Goal: Task Accomplishment & Management: Manage account settings

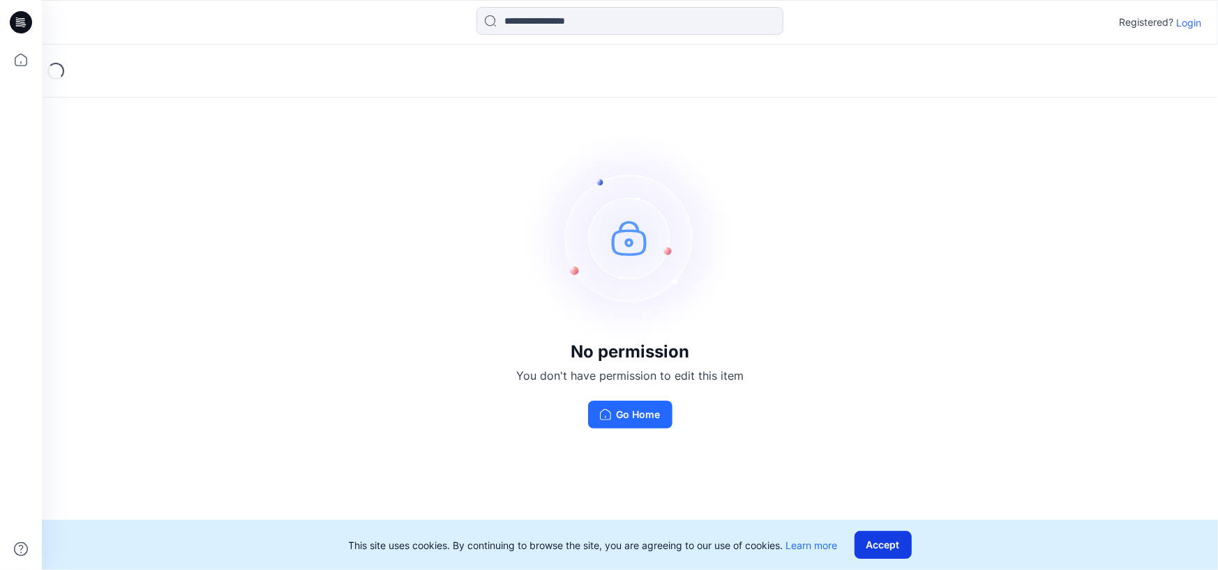
click at [897, 543] on button "Accept" at bounding box center [882, 545] width 57 height 28
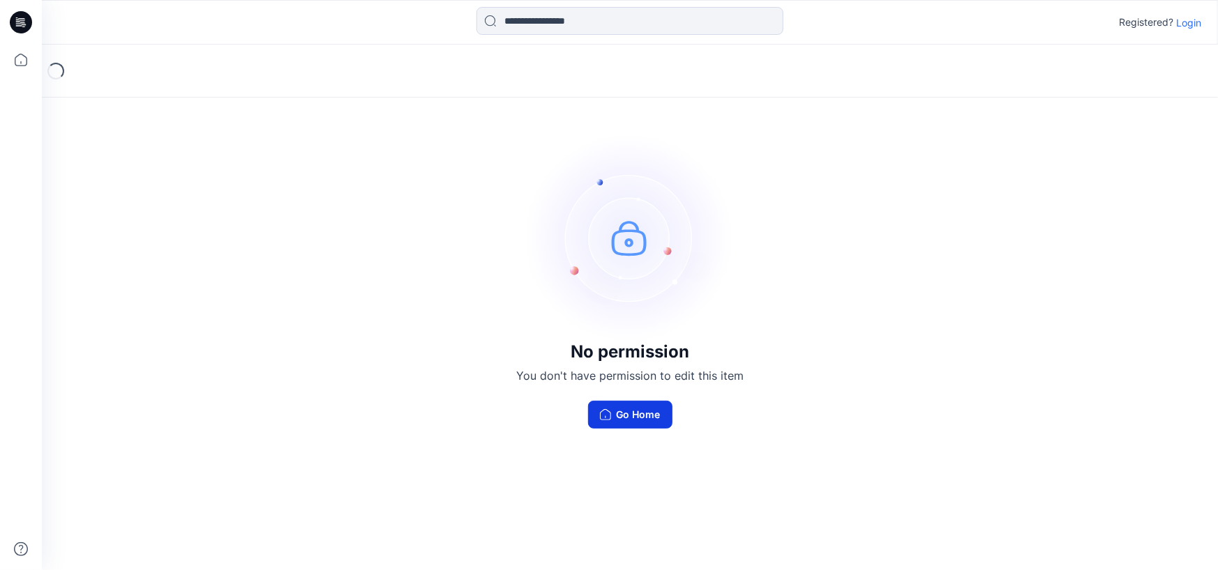
click at [627, 410] on button "Go Home" at bounding box center [630, 415] width 84 height 28
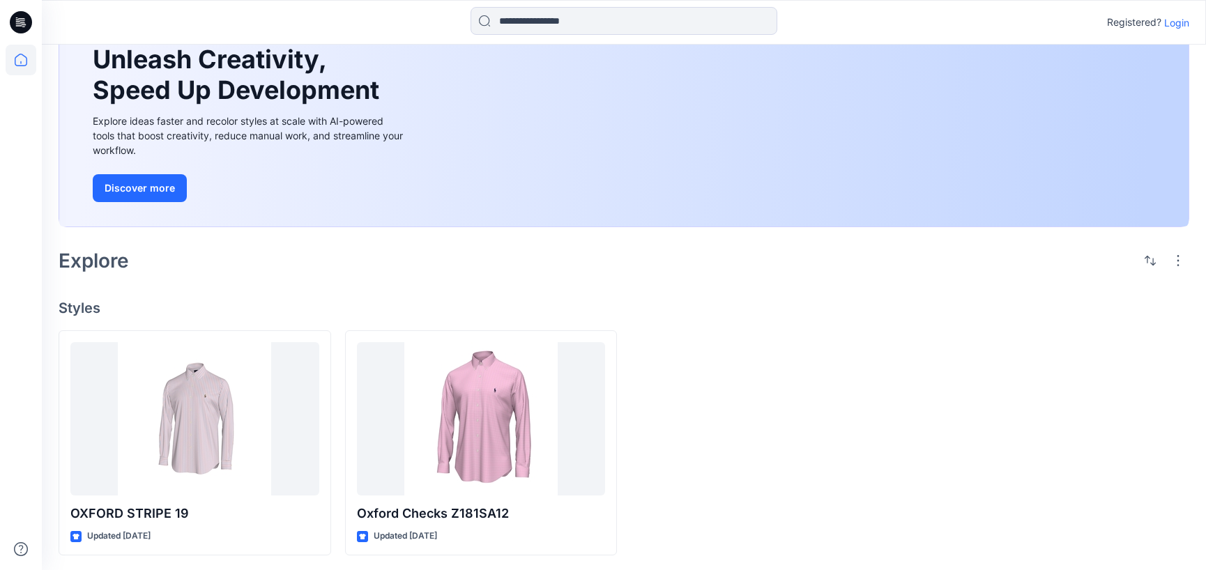
scroll to position [85, 0]
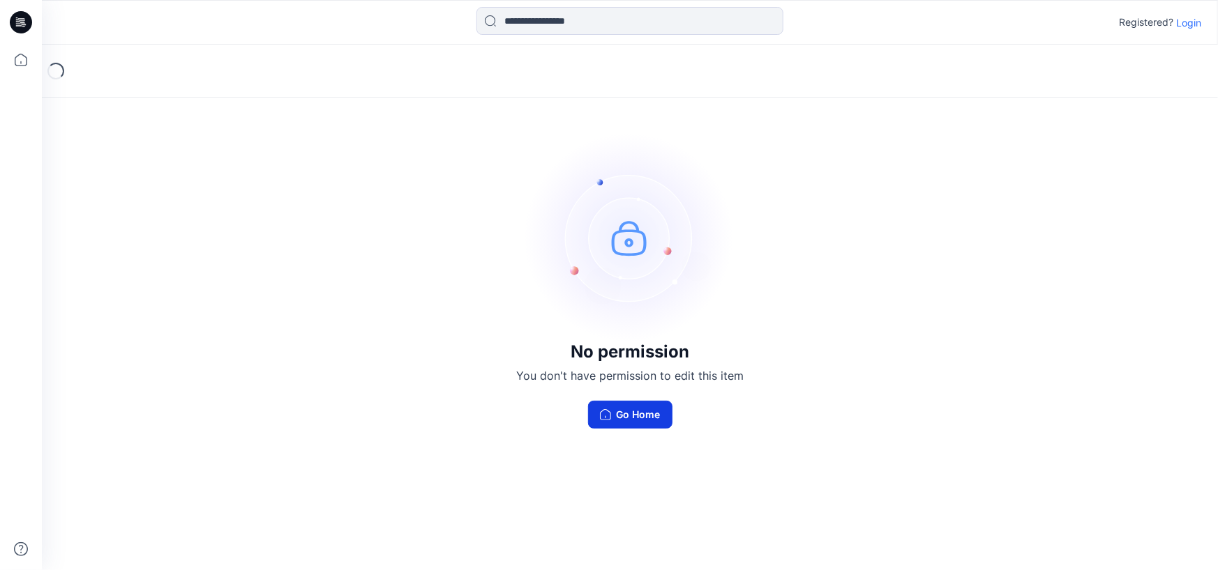
click at [655, 416] on button "Go Home" at bounding box center [630, 415] width 84 height 28
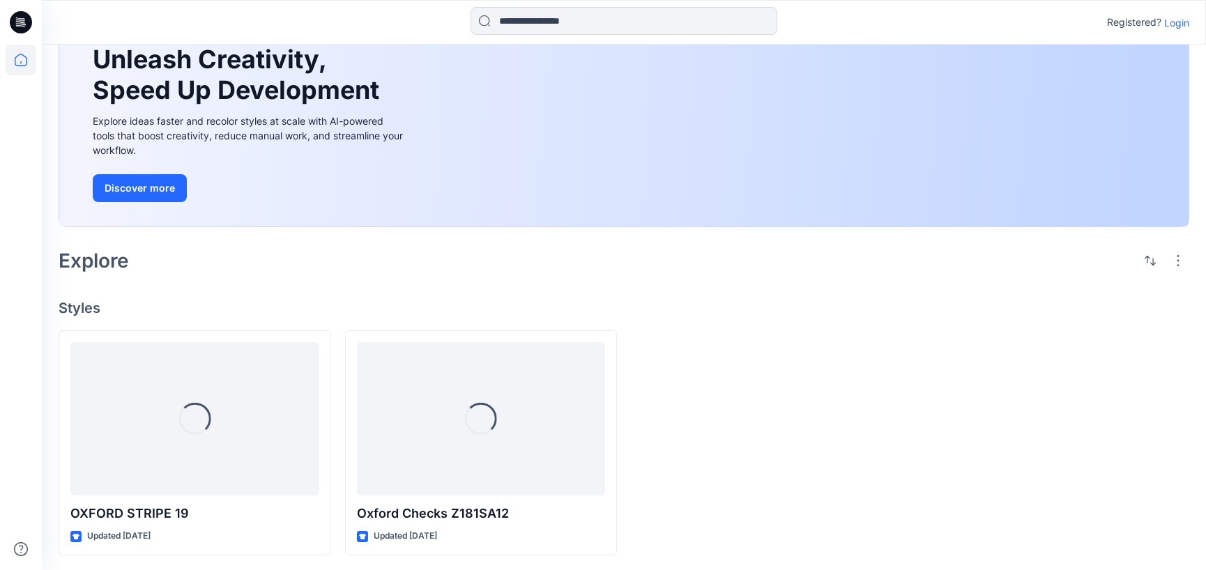
scroll to position [85, 0]
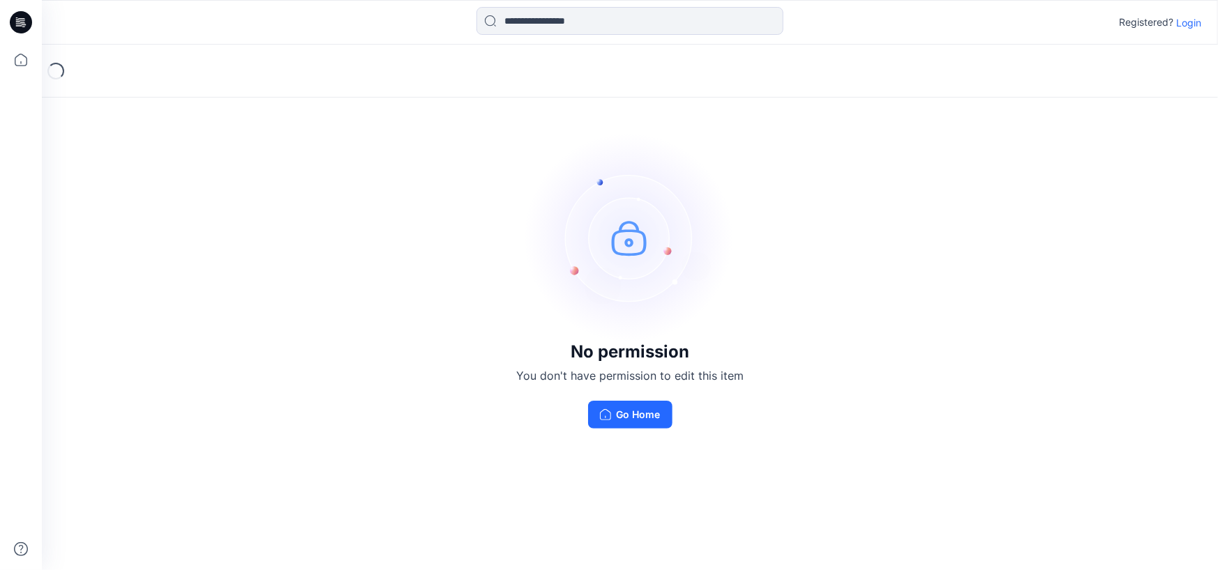
click at [1186, 20] on p "Login" at bounding box center [1188, 22] width 25 height 15
click at [1193, 20] on p "Login" at bounding box center [1188, 22] width 25 height 15
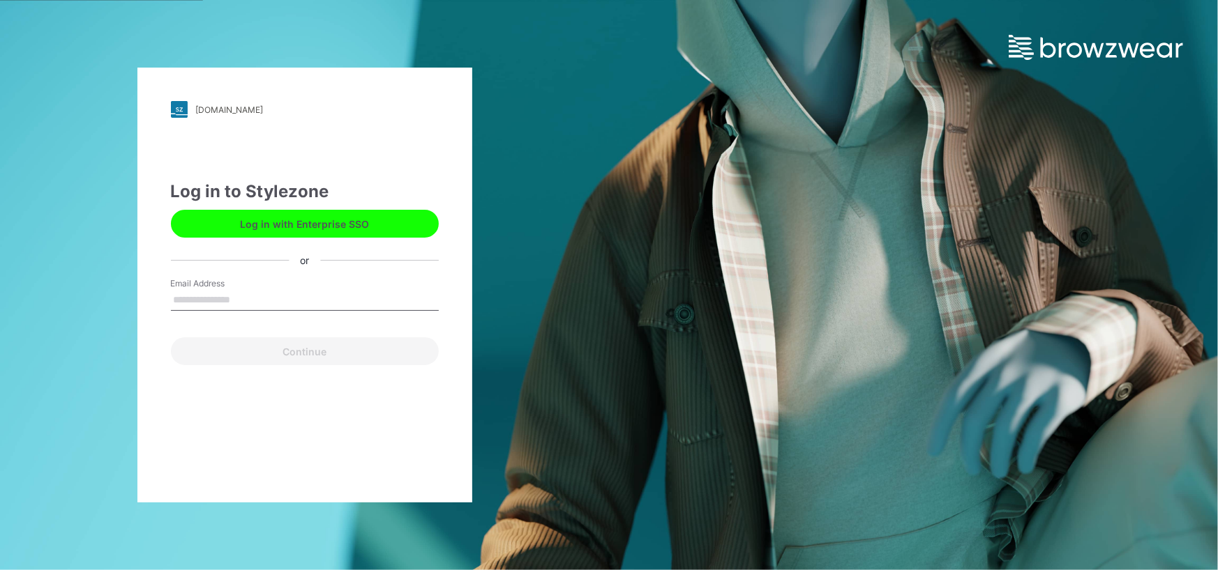
click at [288, 307] on input "Email Address" at bounding box center [305, 300] width 268 height 21
click at [335, 301] on input "Email Address" at bounding box center [305, 300] width 268 height 21
type input "**********"
click at [171, 338] on button "Continue" at bounding box center [305, 352] width 268 height 28
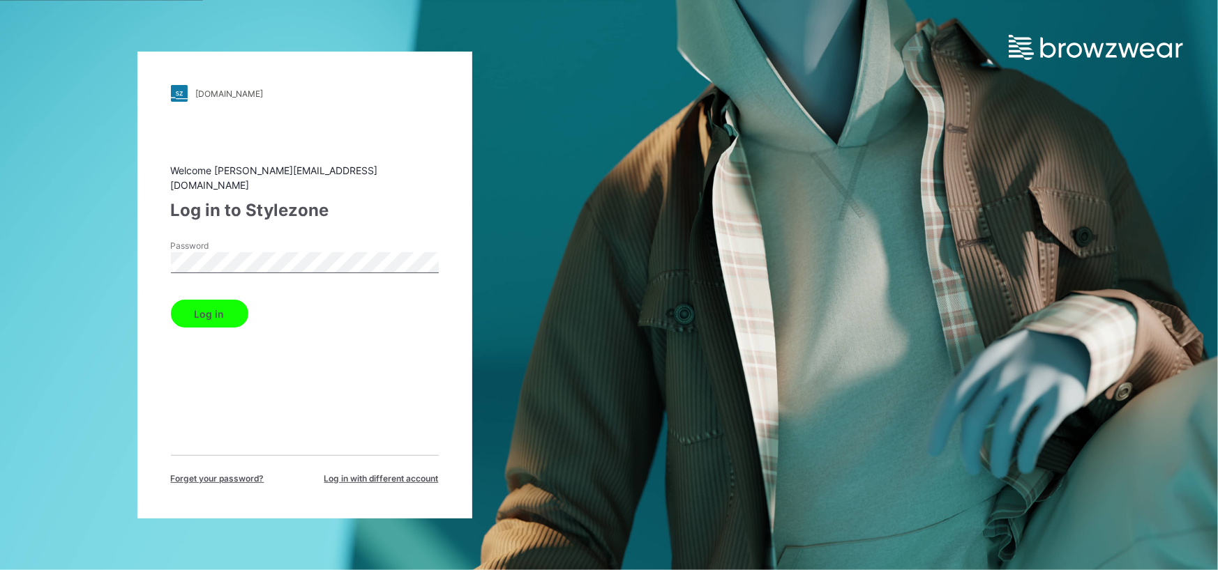
click at [171, 300] on button "Log in" at bounding box center [209, 314] width 77 height 28
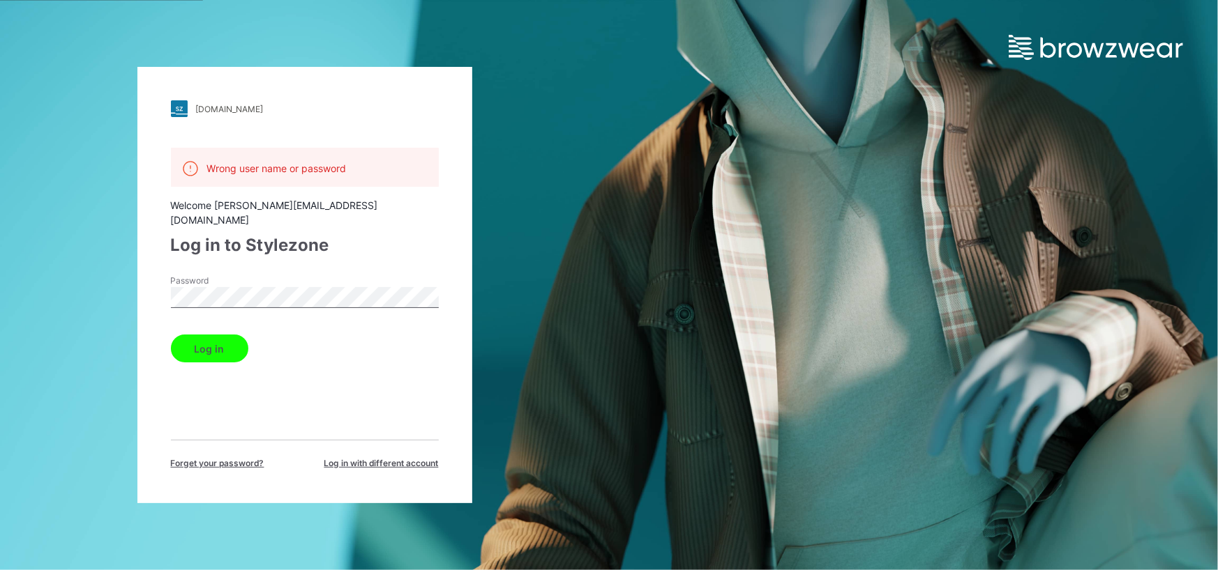
click at [0, 233] on div "ralphlauren.stylezone.com Loading... Wrong user name or password Welcome zhang.…" at bounding box center [304, 285] width 609 height 570
click at [171, 335] on button "Log in" at bounding box center [209, 349] width 77 height 28
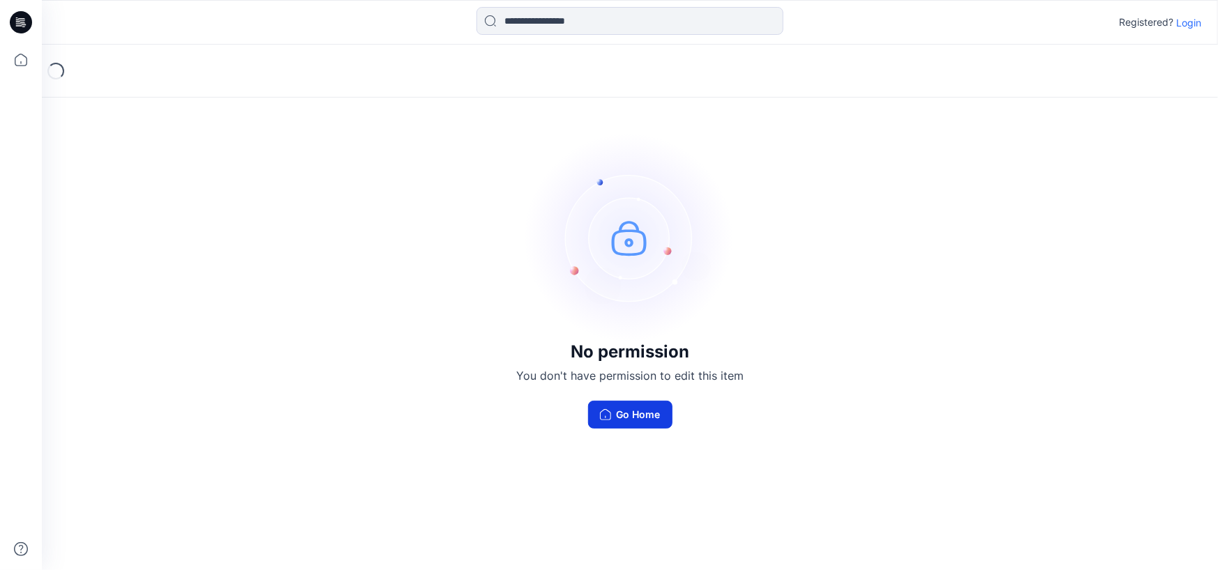
click at [655, 411] on button "Go Home" at bounding box center [630, 415] width 84 height 28
